Goal: Complete application form

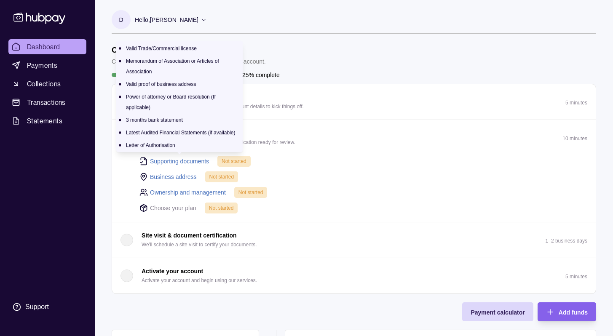
click at [186, 162] on link "Supporting documents" at bounding box center [179, 161] width 59 height 9
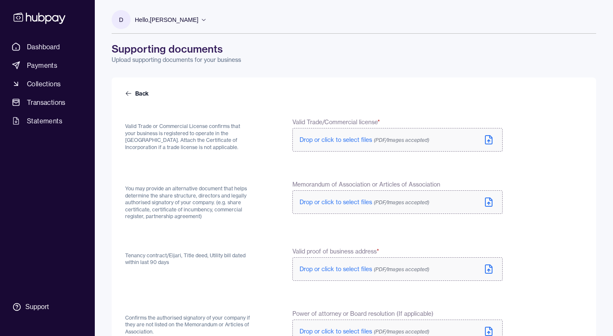
click at [332, 140] on span "Drop or click to select files (PDF/Images accepted)" at bounding box center [365, 140] width 130 height 8
click at [336, 207] on label "Drop or click to select files (PDF/Images accepted)" at bounding box center [397, 202] width 210 height 24
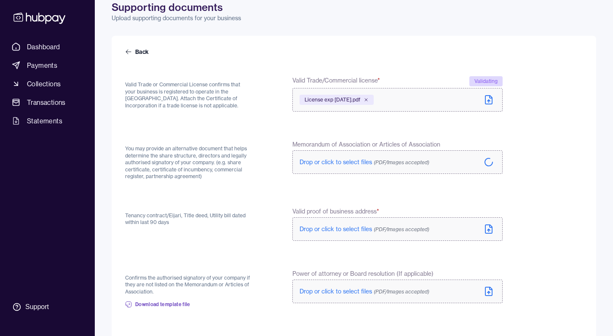
scroll to position [42, 0]
click at [345, 227] on span "Drop or click to select files (PDF/Images accepted)" at bounding box center [365, 229] width 130 height 8
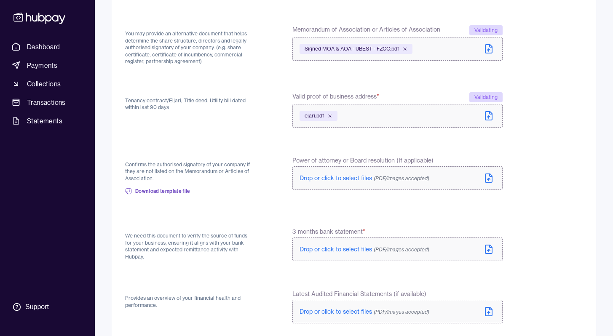
scroll to position [158, 0]
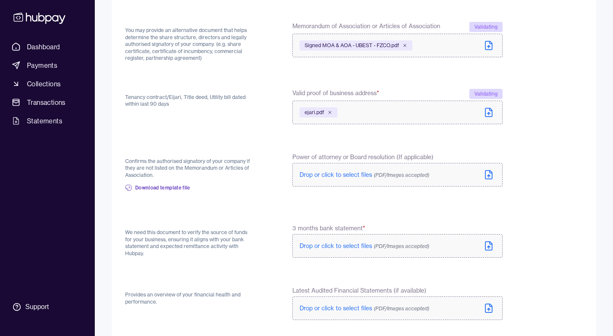
click at [364, 165] on label "Drop or click to select files (PDF/Images accepted)" at bounding box center [397, 175] width 210 height 24
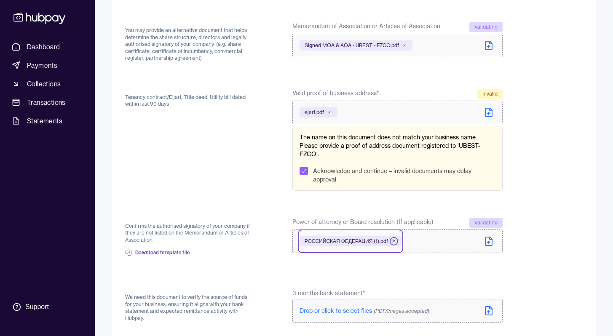
click at [397, 243] on icon at bounding box center [394, 241] width 5 height 5
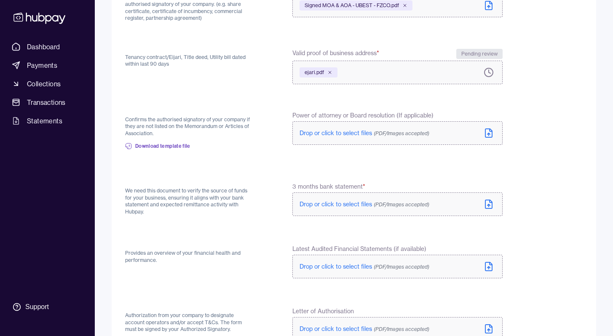
scroll to position [199, 0]
click at [349, 211] on label "Drop or click to select files (PDF/Images accepted)" at bounding box center [397, 204] width 210 height 24
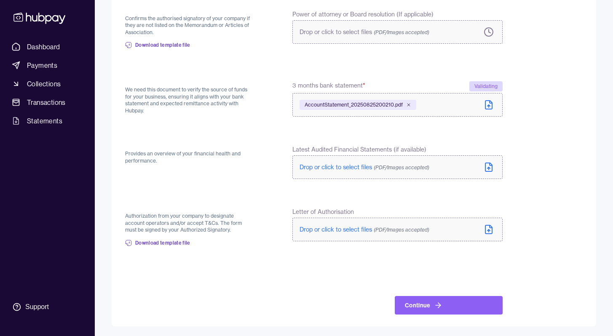
scroll to position [298, 0]
click at [492, 229] on icon at bounding box center [489, 229] width 7 height 8
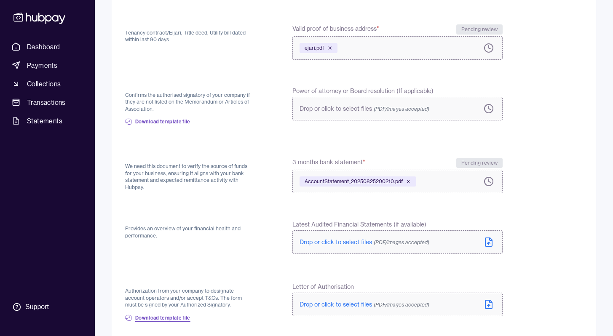
scroll to position [223, 0]
click at [328, 109] on span "Drop or click to select files (PDF/Images accepted)" at bounding box center [365, 109] width 130 height 8
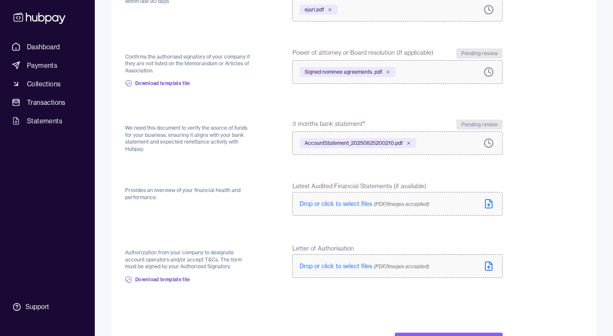
scroll to position [298, 0]
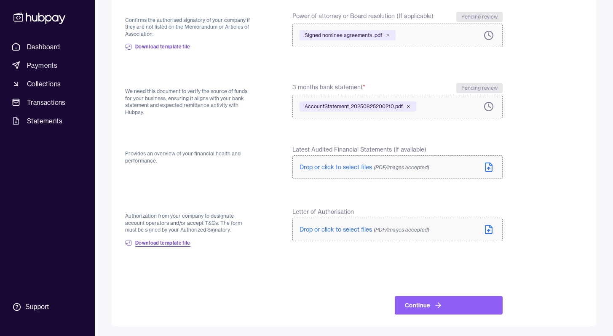
click at [166, 241] on span "Download template file" at bounding box center [162, 243] width 55 height 7
click at [346, 221] on label "Drop or click to select files (PDF/Images accepted)" at bounding box center [397, 230] width 210 height 24
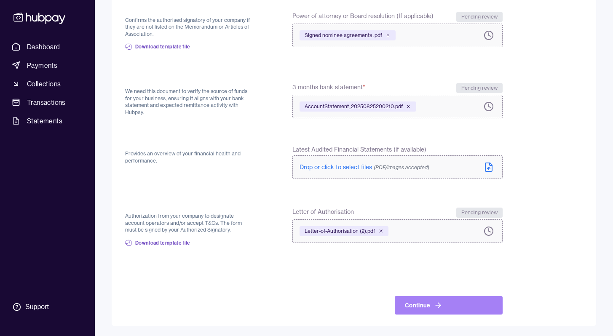
click at [421, 306] on button "Continue" at bounding box center [449, 305] width 108 height 19
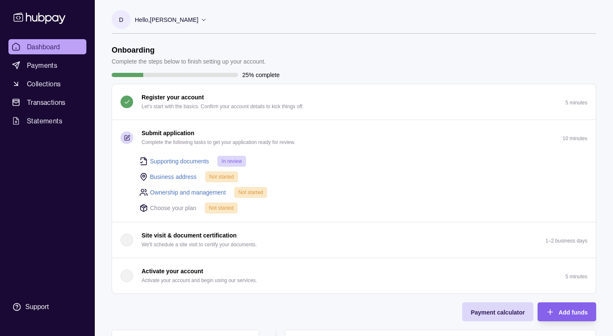
click at [173, 175] on link "Business address" at bounding box center [173, 176] width 47 height 9
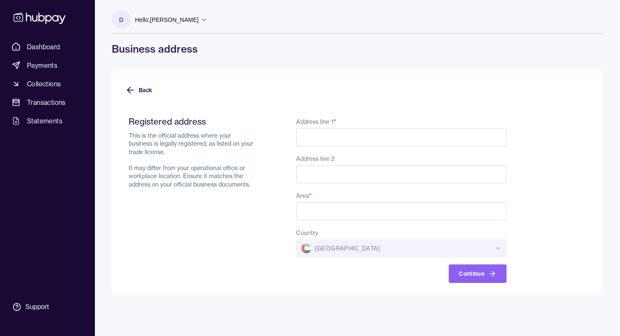
click at [340, 142] on input "Address line 1 *" at bounding box center [401, 137] width 210 height 19
click at [303, 182] on input "Address line 2" at bounding box center [401, 174] width 210 height 19
click at [267, 199] on div "Registered address This is the official address where your business is legally …" at bounding box center [318, 199] width 378 height 167
click at [319, 212] on input "Area *" at bounding box center [401, 211] width 210 height 19
click at [315, 141] on input "Address line 1 *" at bounding box center [401, 137] width 210 height 19
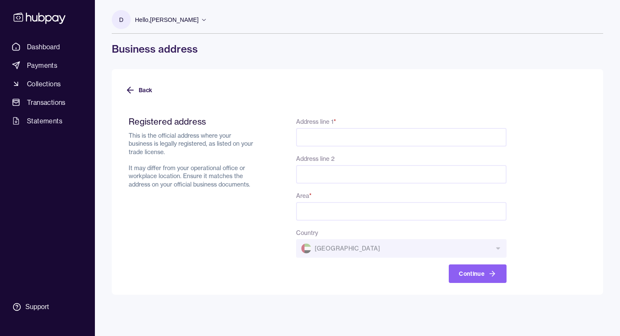
paste input "**********"
drag, startPoint x: 368, startPoint y: 139, endPoint x: 421, endPoint y: 139, distance: 53.5
click at [421, 139] on input "**********" at bounding box center [401, 137] width 210 height 19
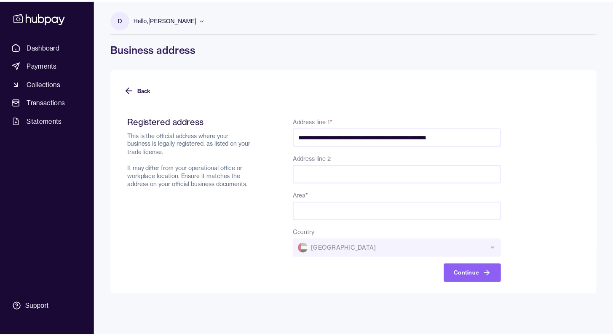
scroll to position [0, 0]
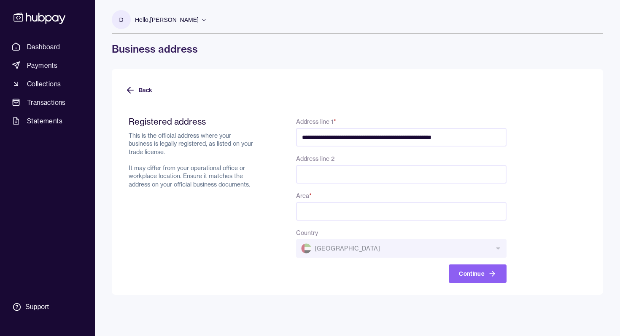
type input "**********"
click at [352, 173] on input "Address line 2" at bounding box center [401, 174] width 210 height 19
paste input "**********"
type input "**********"
click at [387, 139] on input "**********" at bounding box center [401, 137] width 210 height 19
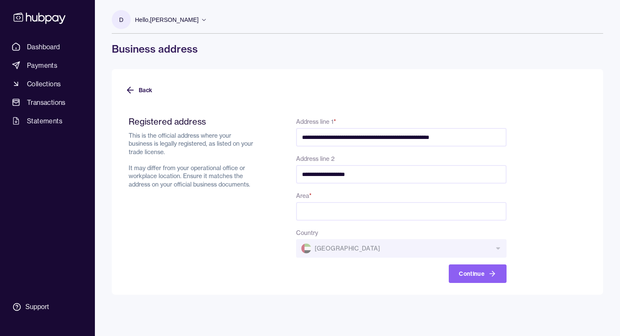
type input "**********"
click at [359, 175] on input "**********" at bounding box center [401, 174] width 210 height 19
type input "**********"
drag, startPoint x: 466, startPoint y: 133, endPoint x: 403, endPoint y: 135, distance: 63.2
click at [403, 135] on input "**********" at bounding box center [401, 137] width 210 height 19
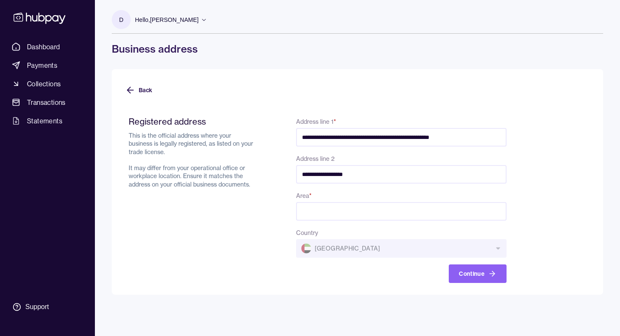
click at [396, 135] on input "**********" at bounding box center [401, 137] width 210 height 19
drag, startPoint x: 385, startPoint y: 137, endPoint x: 482, endPoint y: 137, distance: 97.4
click at [482, 137] on input "**********" at bounding box center [401, 137] width 210 height 19
type input "**********"
click at [309, 214] on input "Area *" at bounding box center [401, 211] width 210 height 19
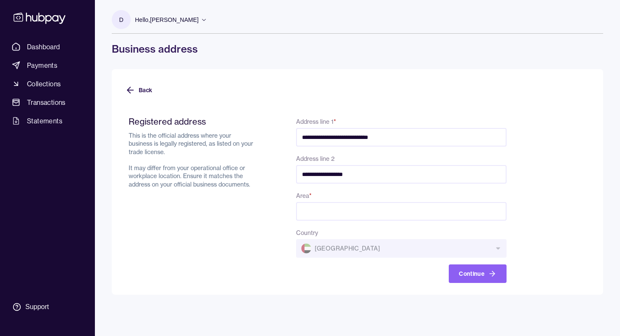
paste input "**********"
type input "**********"
click at [319, 252] on div "Country [GEOGRAPHIC_DATA]" at bounding box center [401, 243] width 210 height 30
click at [478, 280] on button "Continue" at bounding box center [477, 274] width 58 height 19
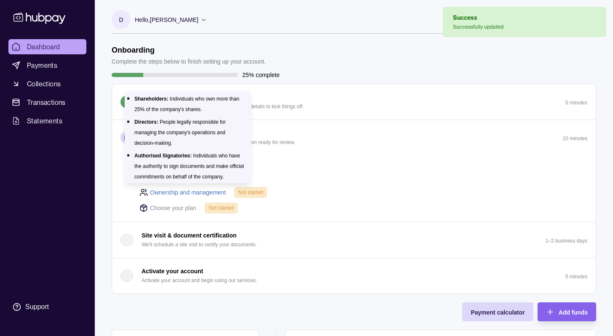
click at [212, 194] on link "Ownership and management" at bounding box center [188, 192] width 76 height 9
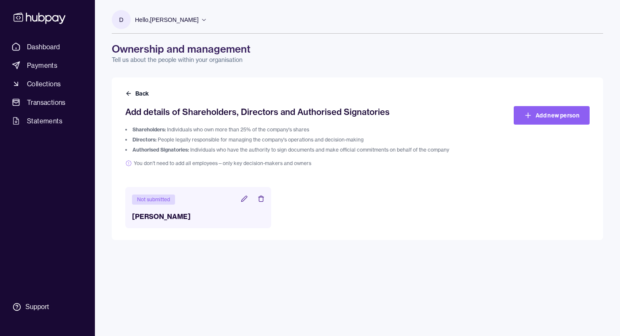
click at [245, 199] on icon at bounding box center [244, 199] width 7 height 7
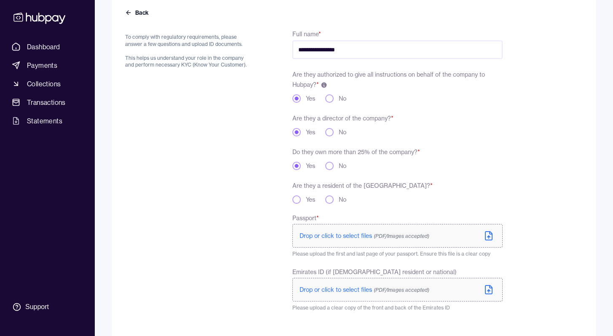
scroll to position [83, 0]
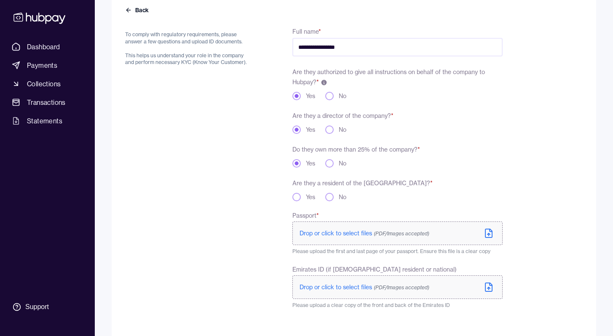
click at [301, 193] on div "Yes" at bounding box center [303, 197] width 23 height 8
click at [297, 197] on button "Yes" at bounding box center [296, 197] width 8 height 8
click at [322, 230] on span "Drop or click to select files (PDF/Images accepted)" at bounding box center [365, 234] width 130 height 8
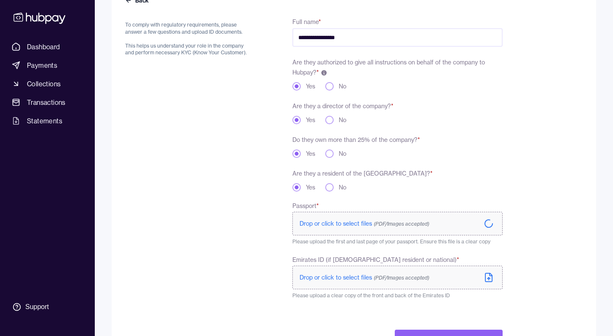
scroll to position [95, 0]
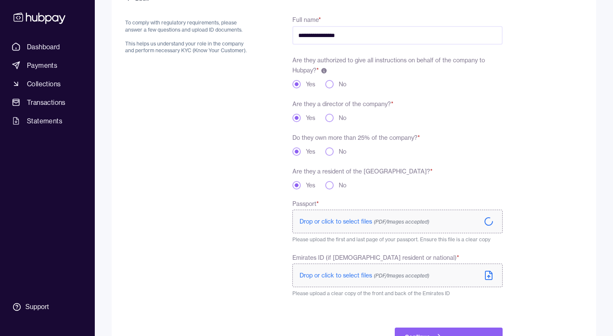
click at [348, 280] on label "Drop or click to select files (PDF/Images accepted)" at bounding box center [397, 276] width 210 height 24
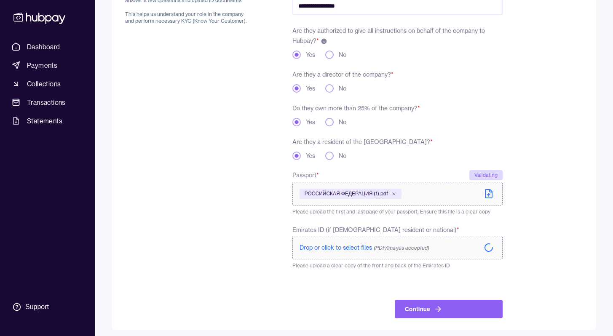
scroll to position [129, 0]
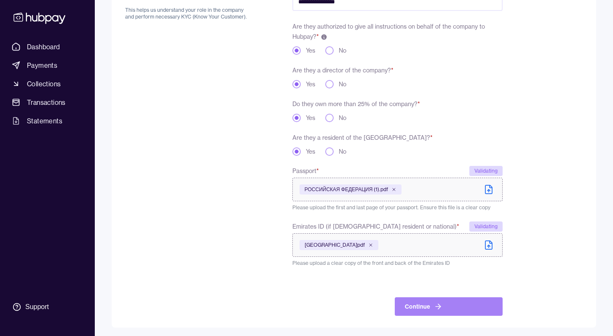
click at [443, 301] on button "Continue" at bounding box center [449, 307] width 108 height 19
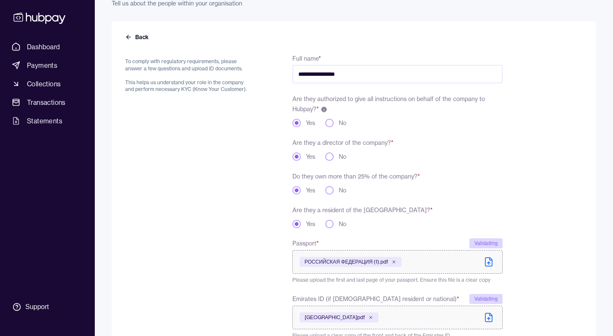
scroll to position [149, 0]
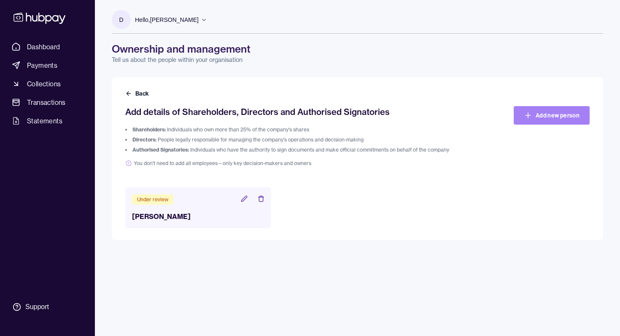
click at [543, 111] on link "Add new person" at bounding box center [551, 115] width 76 height 19
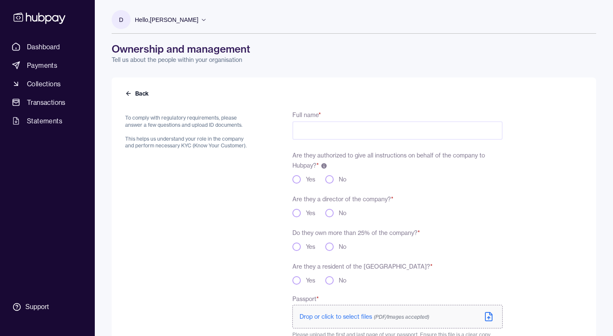
click at [328, 132] on input "Full name *" at bounding box center [397, 130] width 210 height 19
type input "**********"
click at [293, 181] on button "Yes" at bounding box center [296, 179] width 8 height 8
click at [297, 213] on button "Yes" at bounding box center [296, 213] width 8 height 8
click at [330, 244] on button "No" at bounding box center [329, 247] width 8 height 8
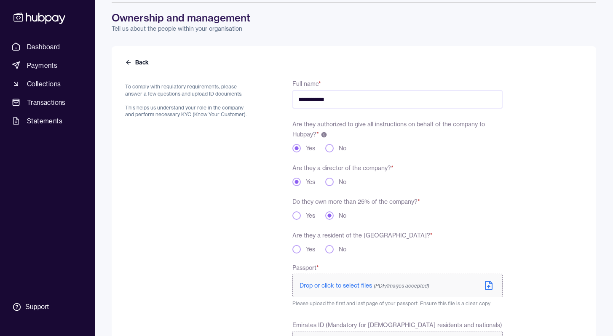
scroll to position [39, 0]
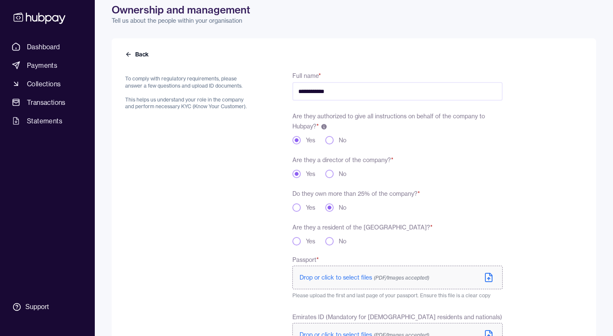
click at [294, 239] on button "Yes" at bounding box center [296, 241] width 8 height 8
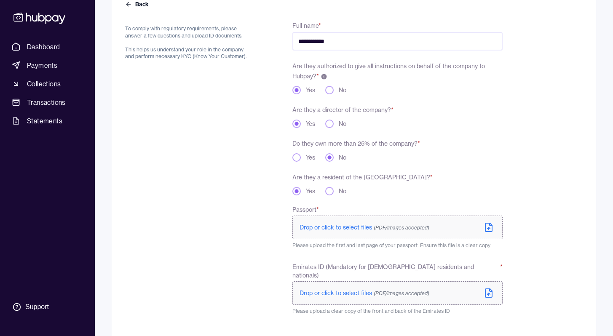
scroll to position [91, 0]
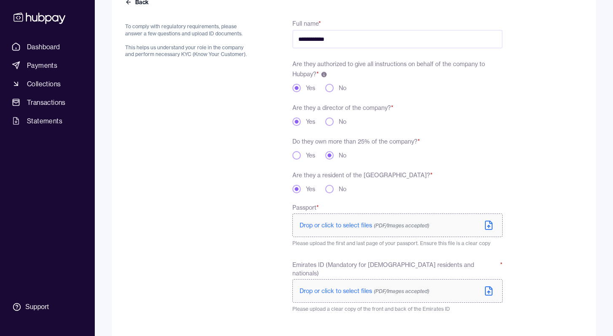
click at [322, 234] on label "Drop or click to select files (PDF/Images accepted)" at bounding box center [397, 226] width 210 height 24
click at [319, 287] on span "Drop or click to select files (PDF/Images accepted)" at bounding box center [365, 291] width 130 height 8
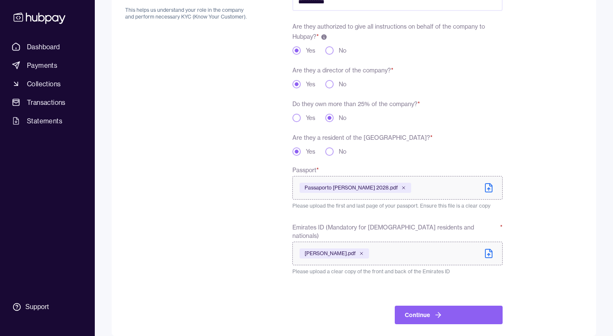
scroll to position [131, 0]
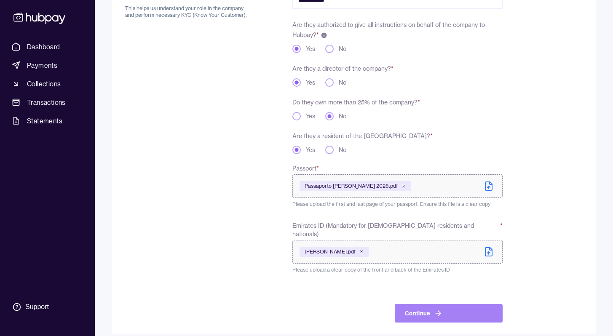
click at [431, 306] on button "Continue" at bounding box center [449, 313] width 108 height 19
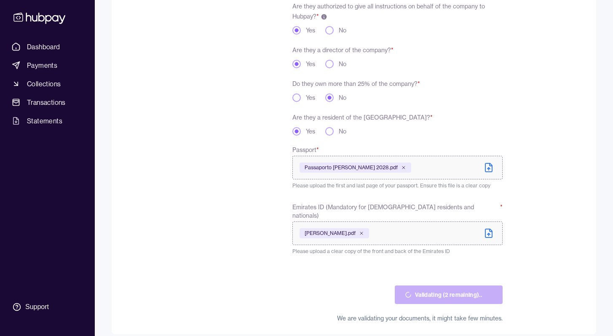
scroll to position [0, 0]
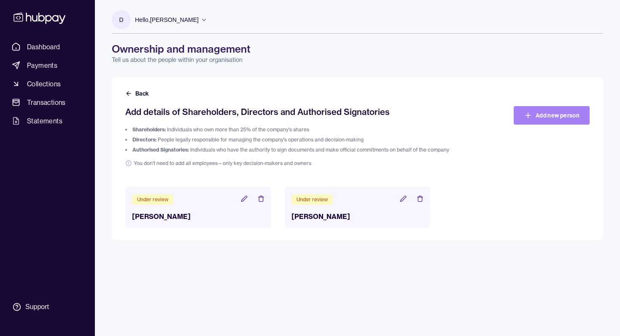
click at [529, 123] on link "Add new person" at bounding box center [551, 115] width 76 height 19
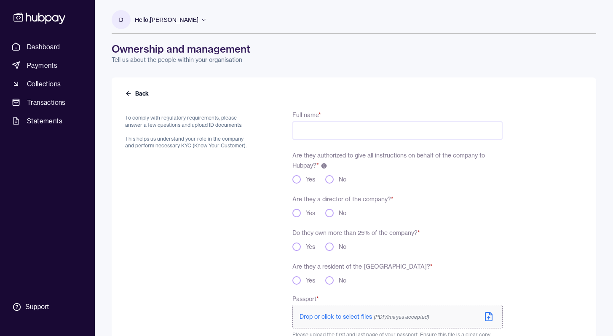
click at [329, 134] on input "Full name *" at bounding box center [397, 130] width 210 height 19
type input "**********"
click at [298, 177] on button "Yes" at bounding box center [296, 179] width 8 height 8
click at [302, 212] on div "Yes" at bounding box center [303, 213] width 23 height 8
click at [293, 207] on div "Are they a director of the company? * Yes No" at bounding box center [397, 206] width 210 height 24
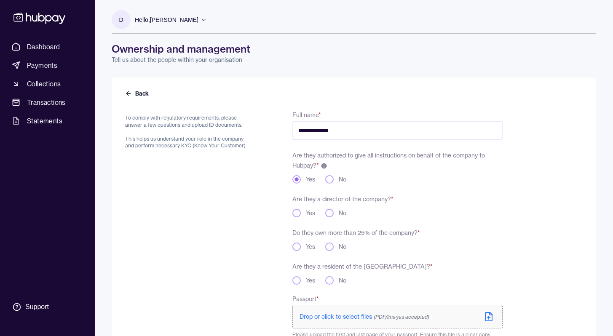
click at [298, 212] on button "Yes" at bounding box center [296, 213] width 8 height 8
click at [331, 245] on button "No" at bounding box center [329, 247] width 8 height 8
click at [292, 278] on div "Yes" at bounding box center [303, 280] width 23 height 8
click at [295, 279] on button "Yes" at bounding box center [296, 280] width 8 height 8
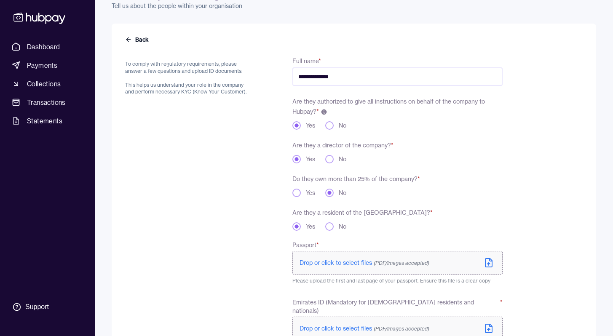
scroll to position [67, 0]
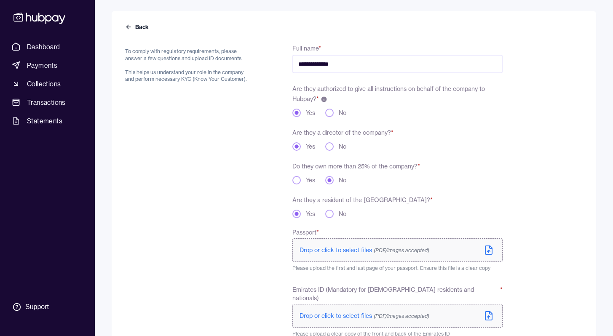
click at [329, 214] on button "No" at bounding box center [329, 214] width 8 height 8
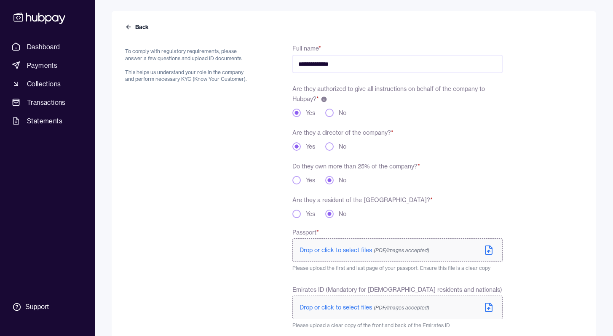
click at [330, 252] on span "Drop or click to select files (PDF/Images accepted)" at bounding box center [365, 251] width 130 height 8
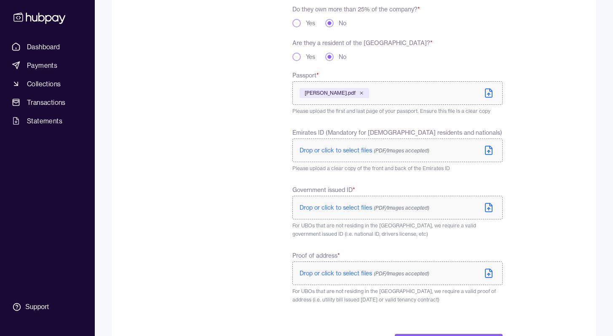
scroll to position [214, 0]
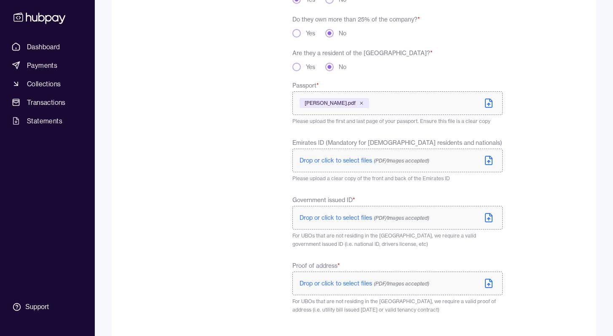
click at [352, 219] on span "Drop or click to select files (PDF/Images accepted)" at bounding box center [365, 218] width 130 height 8
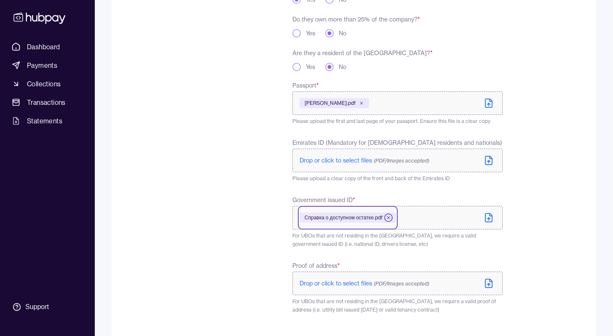
click at [391, 220] on icon at bounding box center [388, 217] width 5 height 5
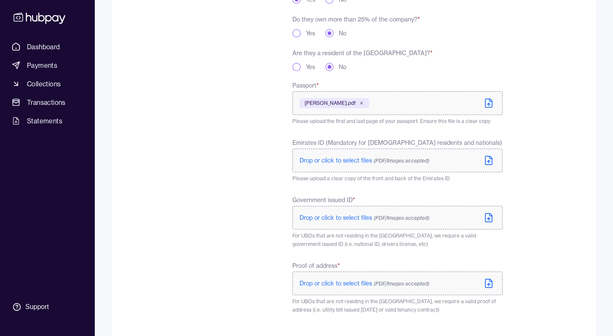
click at [343, 278] on label "Drop or click to select files (PDF/Images accepted)" at bounding box center [397, 284] width 210 height 24
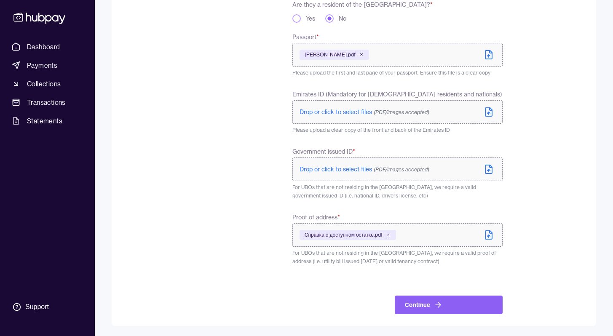
scroll to position [0, 0]
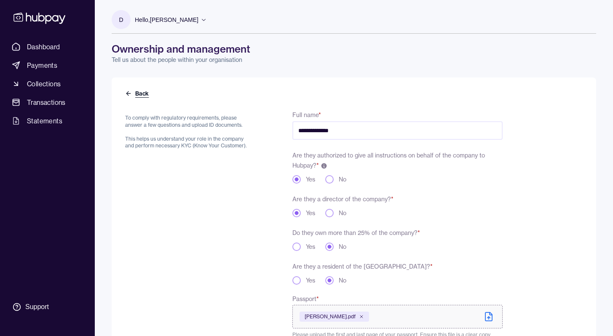
click at [127, 90] on icon at bounding box center [128, 93] width 7 height 7
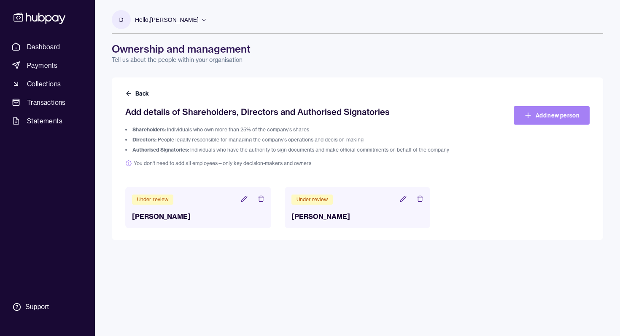
click at [534, 113] on link "Add new person" at bounding box center [551, 115] width 76 height 19
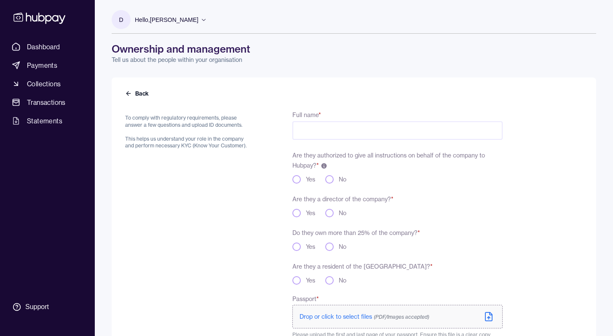
click at [392, 126] on input "Full name *" at bounding box center [397, 130] width 210 height 19
type input "*"
type input "**********"
click at [298, 179] on button "Yes" at bounding box center [296, 179] width 8 height 8
click at [299, 215] on button "Yes" at bounding box center [296, 213] width 8 height 8
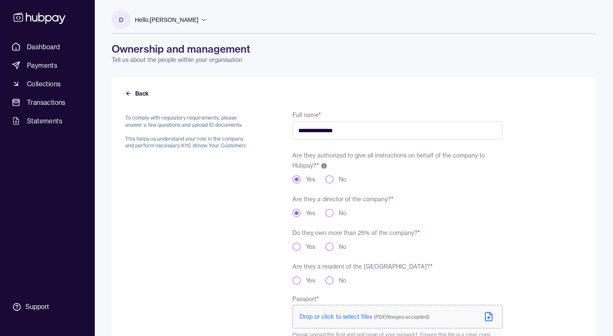
click at [335, 253] on div "**********" at bounding box center [397, 277] width 210 height 335
click at [330, 244] on button "No" at bounding box center [329, 247] width 8 height 8
click at [331, 279] on button "No" at bounding box center [329, 280] width 8 height 8
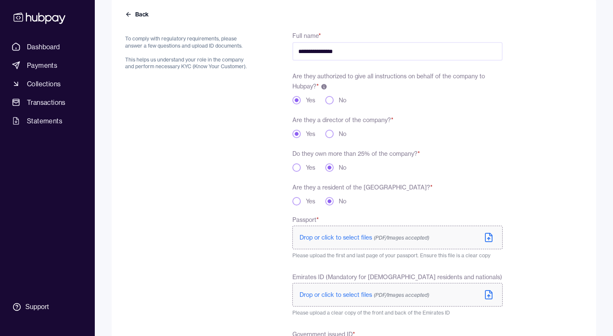
scroll to position [81, 0]
click at [319, 229] on label "Drop or click to select files (PDF/Images accepted)" at bounding box center [397, 236] width 210 height 24
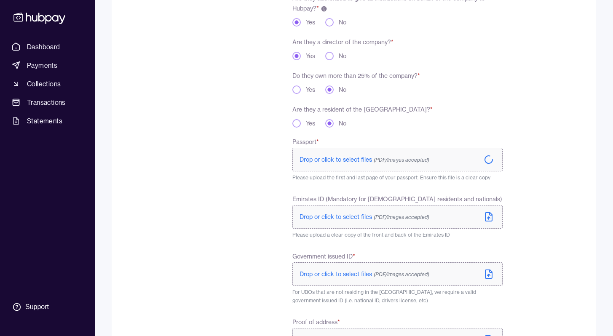
scroll to position [165, 0]
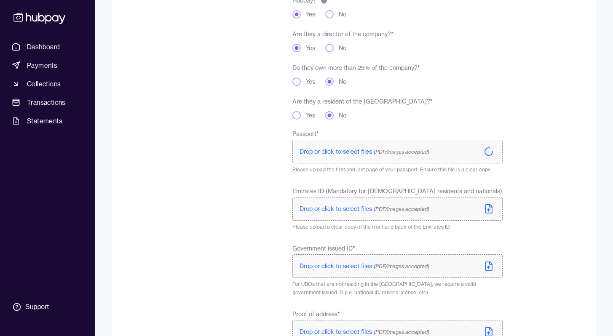
click at [340, 268] on span "Drop or click to select files (PDF/Images accepted)" at bounding box center [365, 267] width 130 height 8
click at [331, 263] on span "Drop or click to select files (PDF/Images accepted)" at bounding box center [365, 267] width 130 height 8
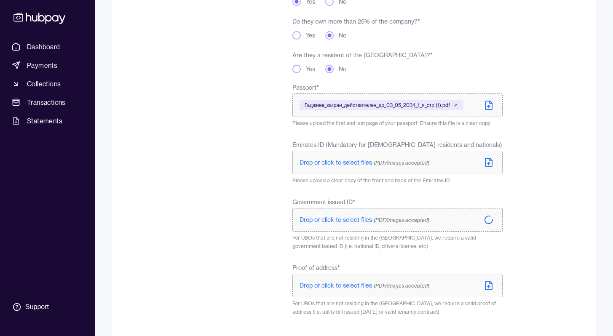
scroll to position [212, 0]
click at [330, 283] on span "Drop or click to select files (PDF/Images accepted)" at bounding box center [365, 286] width 130 height 8
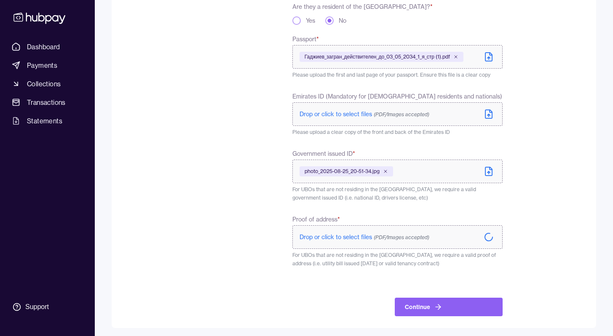
scroll to position [261, 0]
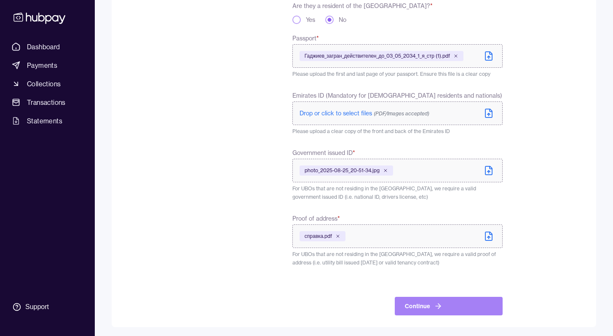
click at [443, 305] on button "Continue" at bounding box center [449, 306] width 108 height 19
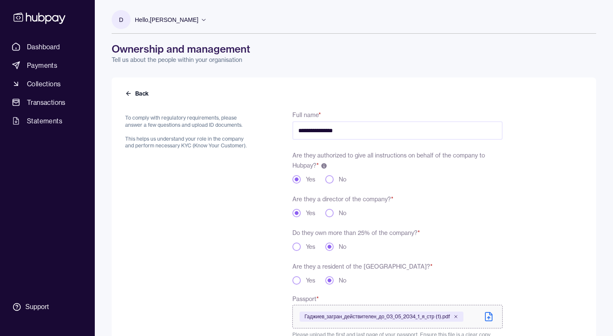
scroll to position [281, 0]
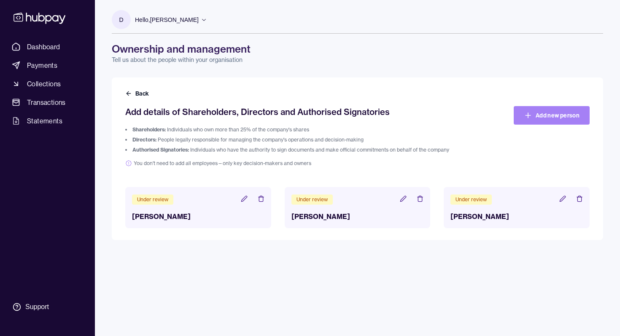
click at [547, 115] on link "Add new person" at bounding box center [551, 115] width 76 height 19
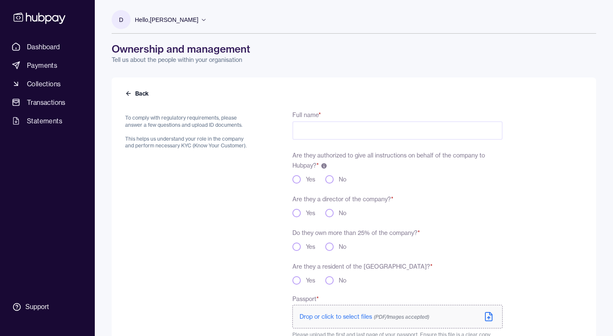
click at [336, 129] on input "Full name *" at bounding box center [397, 130] width 210 height 19
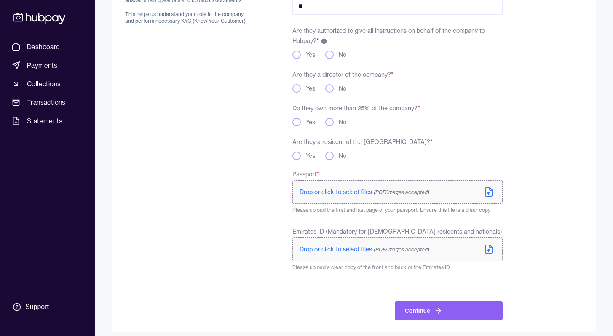
scroll to position [131, 0]
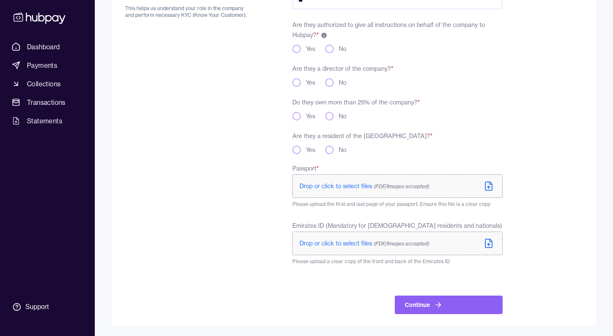
click at [348, 175] on label "Drop or click to select files (PDF/Images accepted)" at bounding box center [397, 186] width 210 height 24
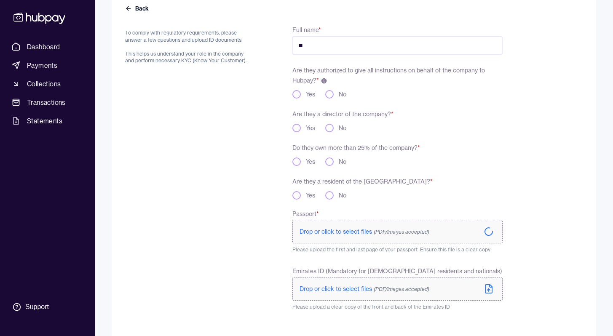
scroll to position [77, 0]
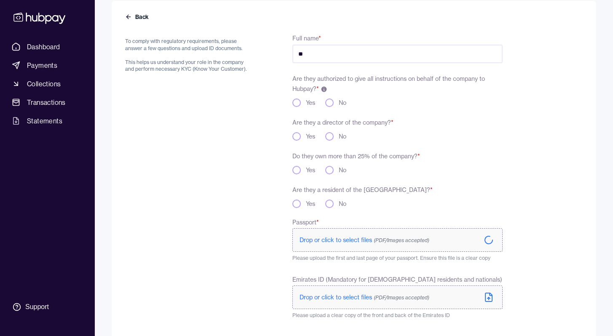
click at [299, 102] on button "Yes" at bounding box center [296, 103] width 8 height 8
click at [298, 138] on button "Yes" at bounding box center [296, 136] width 8 height 8
click at [332, 169] on button "No" at bounding box center [329, 170] width 8 height 8
click at [330, 201] on button "No" at bounding box center [329, 204] width 8 height 8
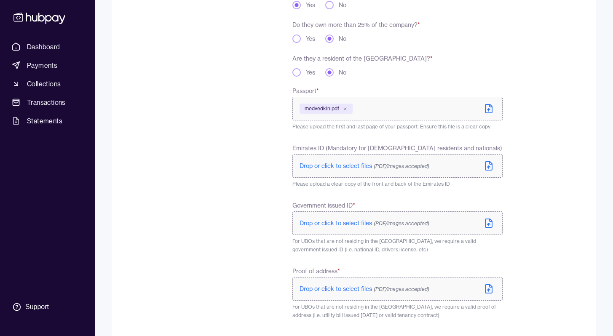
scroll to position [220, 0]
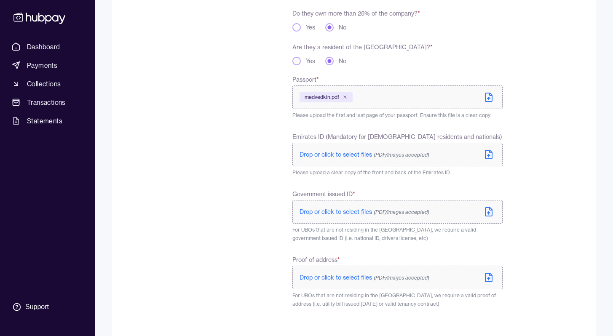
click at [344, 217] on label "Drop or click to select files (PDF/Images accepted)" at bounding box center [397, 212] width 210 height 24
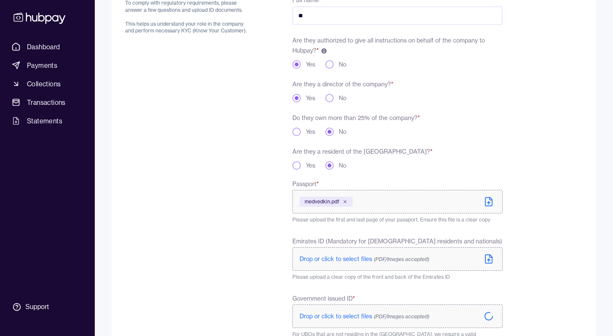
scroll to position [0, 0]
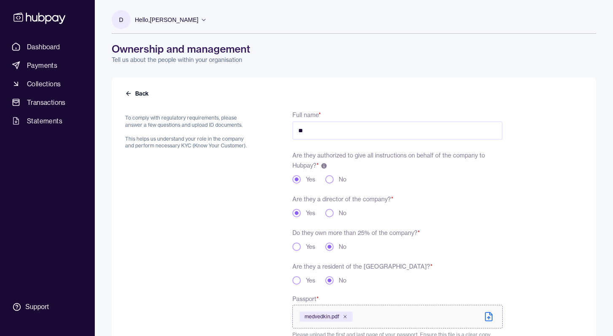
click at [311, 137] on input "**" at bounding box center [397, 130] width 210 height 19
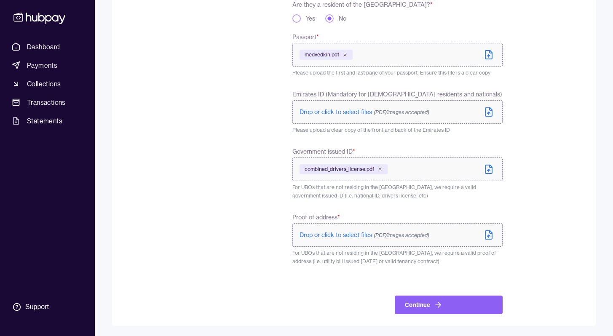
type input "**********"
click at [333, 240] on label "Drop or click to select files (PDF/Images accepted)" at bounding box center [397, 235] width 210 height 24
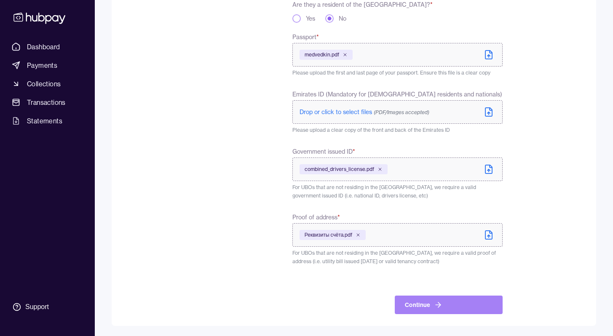
click at [435, 303] on icon "button" at bounding box center [438, 305] width 8 height 8
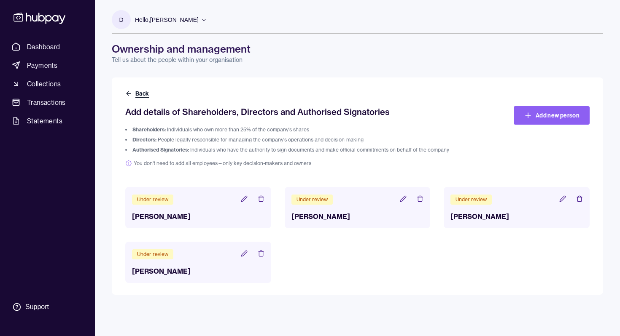
click at [130, 91] on icon at bounding box center [128, 93] width 7 height 7
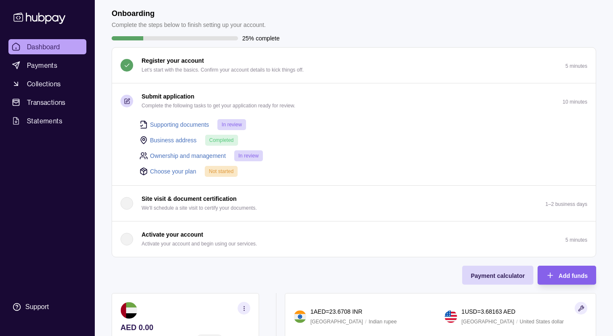
scroll to position [40, 0]
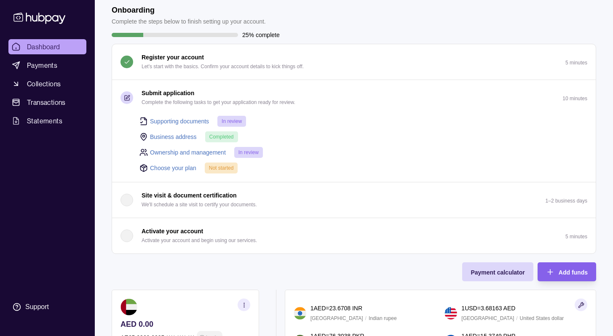
click at [168, 168] on link "Choose your plan" at bounding box center [173, 168] width 46 height 9
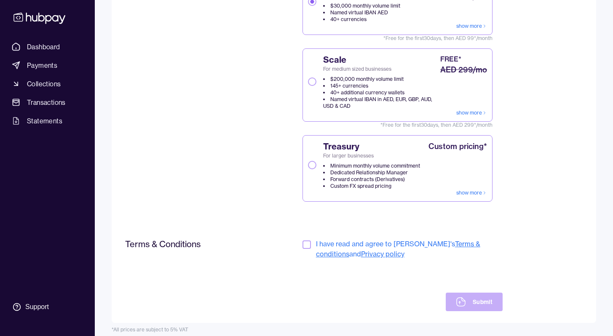
scroll to position [144, 0]
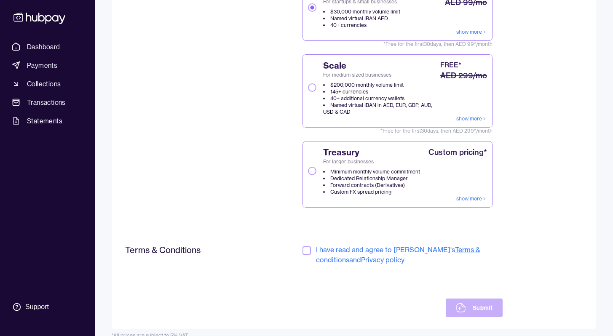
click at [303, 249] on button "button" at bounding box center [307, 251] width 8 height 8
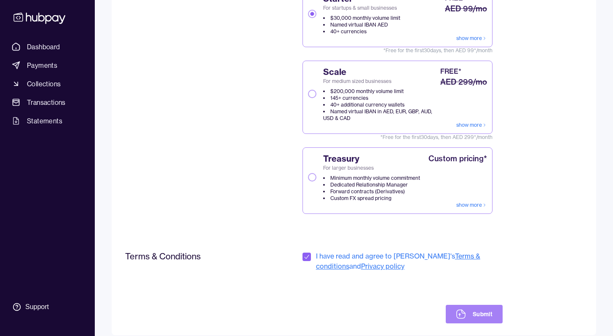
scroll to position [0, 0]
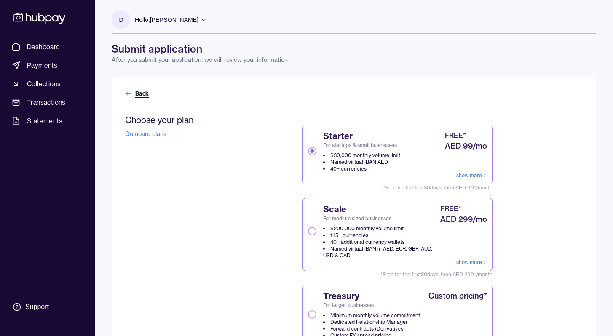
click at [132, 91] on link "Back" at bounding box center [137, 93] width 25 height 8
